Goal: Information Seeking & Learning: Learn about a topic

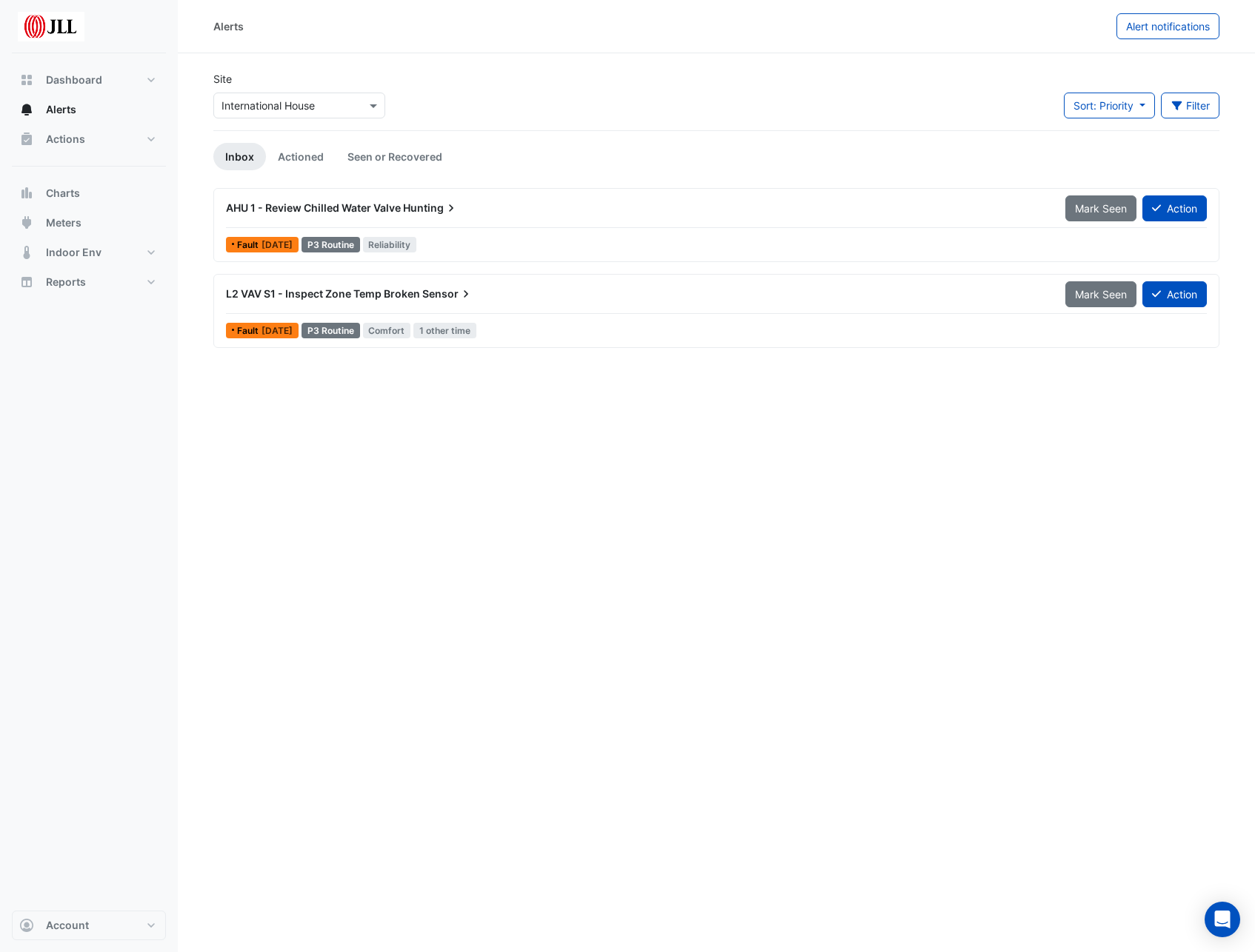
click at [290, 205] on span "AHU 1 - Review Chilled Water Valve" at bounding box center [314, 208] width 175 height 13
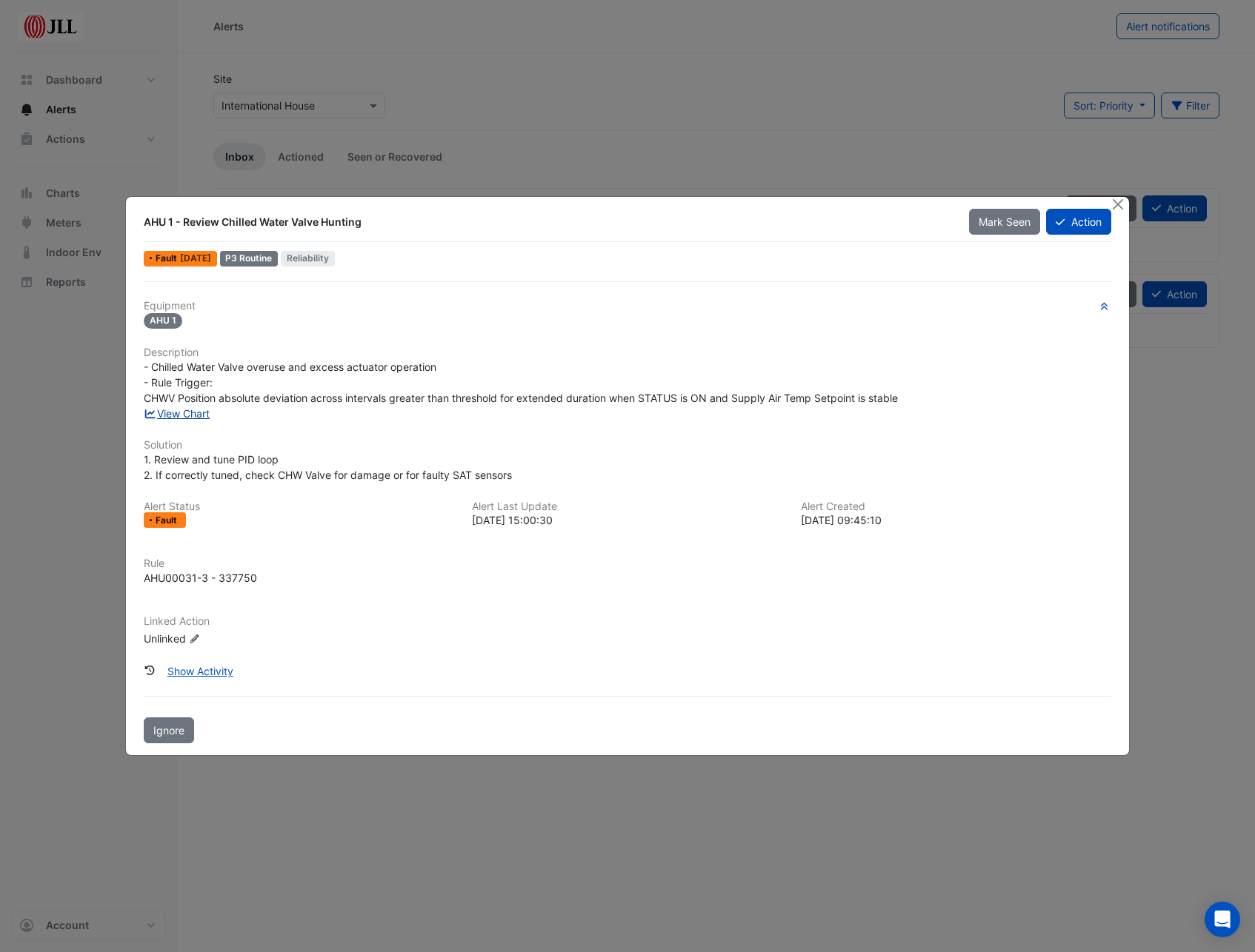
click at [199, 412] on link "View Chart" at bounding box center [176, 414] width 66 height 13
drag, startPoint x: 167, startPoint y: 323, endPoint x: 165, endPoint y: 334, distance: 11.2
click at [167, 323] on span "AHU 1" at bounding box center [162, 321] width 38 height 16
click at [205, 429] on button "Show Activity" at bounding box center [200, 671] width 85 height 26
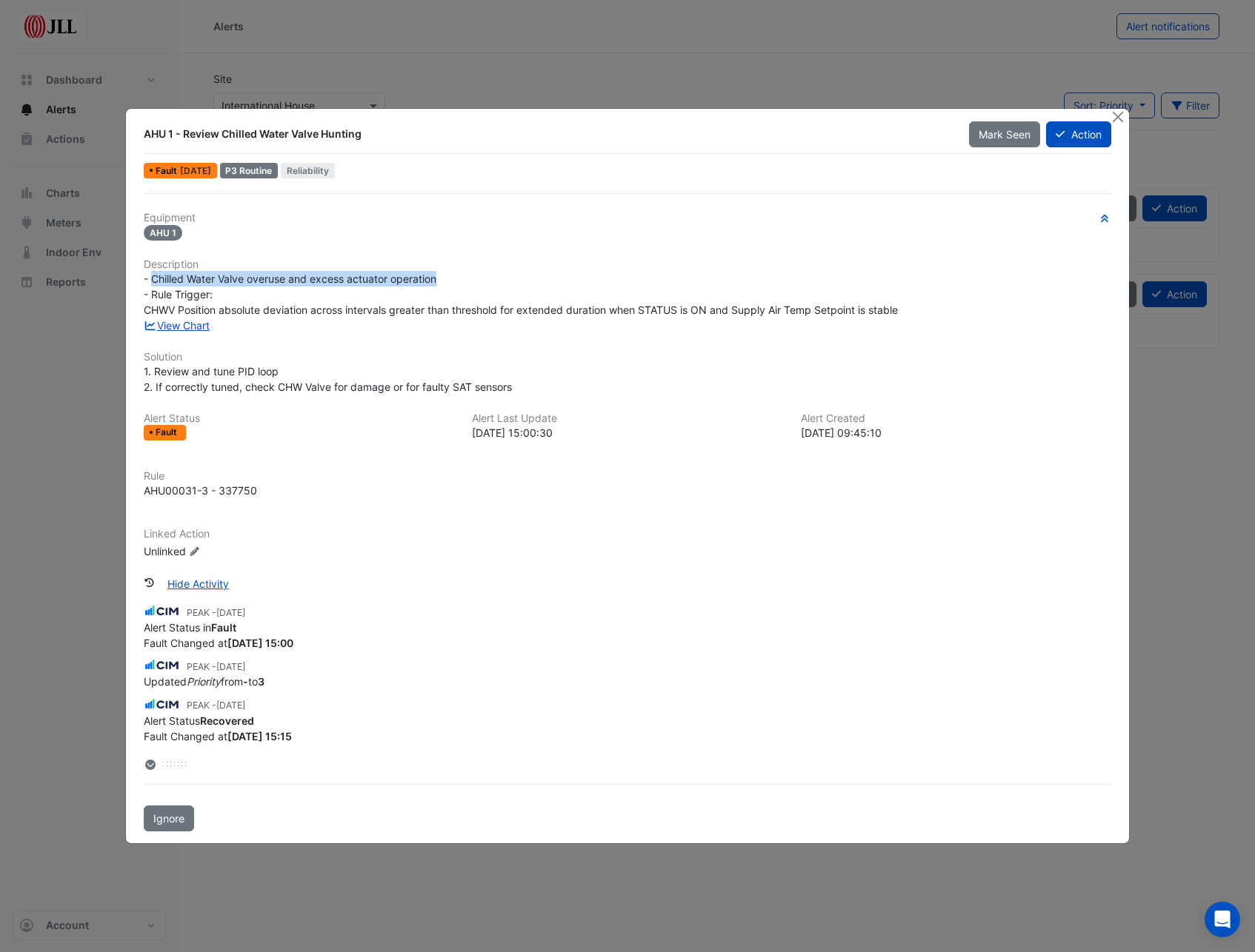
drag, startPoint x: 453, startPoint y: 277, endPoint x: 151, endPoint y: 278, distance: 302.0
click at [151, 278] on div "- Chilled Water Valve overuse and excess actuator operation - Rule Trigger: CHW…" at bounding box center [627, 294] width 967 height 47
drag, startPoint x: 151, startPoint y: 278, endPoint x: 160, endPoint y: 273, distance: 10.3
copy span "Chilled Water Valve overuse and excess actuator operation"
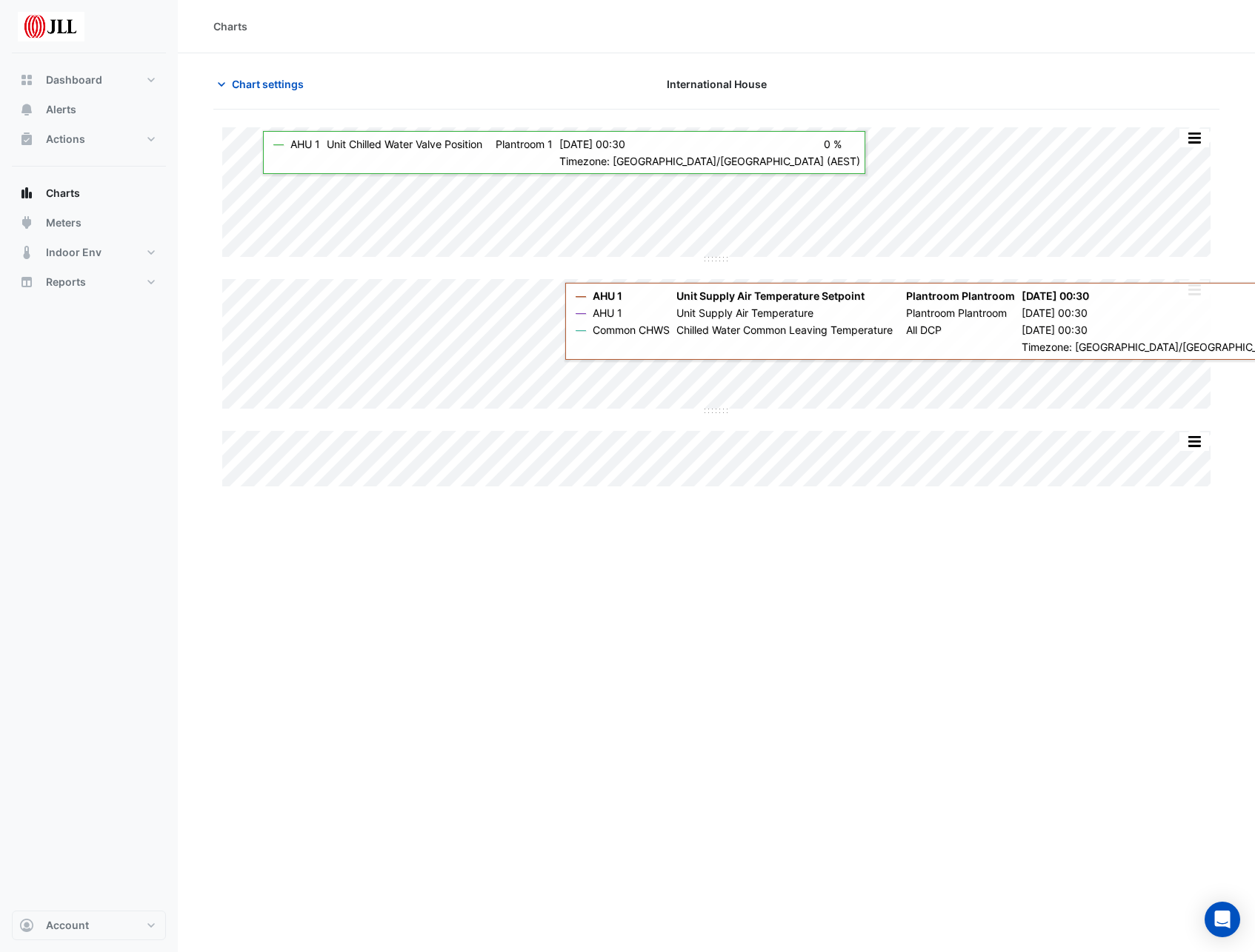
click at [673, 751] on div "Charts Chart settings International House Split by Equip Split All Split None P…" at bounding box center [716, 476] width 1077 height 952
